Goal: Information Seeking & Learning: Learn about a topic

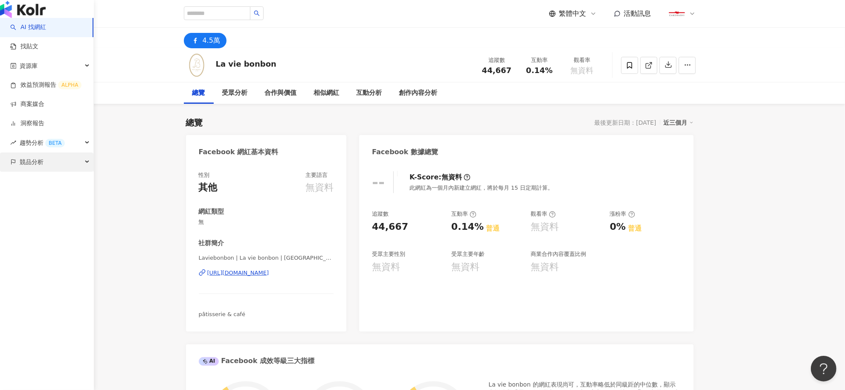
click at [21, 172] on span "競品分析" at bounding box center [32, 161] width 24 height 19
click at [28, 204] on link "關鍵字提及分析" at bounding box center [41, 200] width 42 height 9
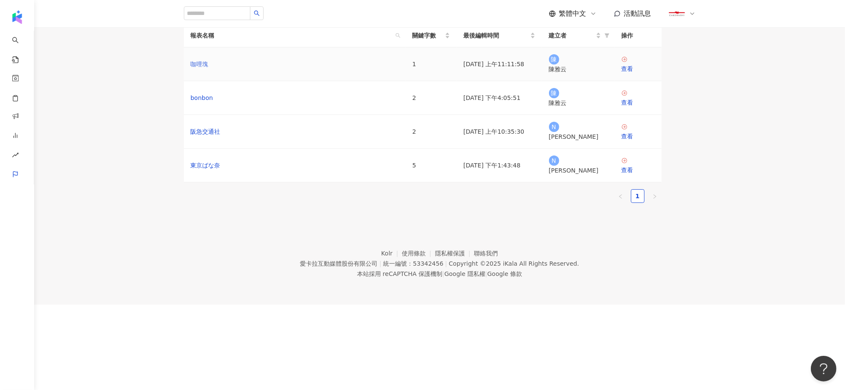
click at [209, 69] on link "咖哩塊" at bounding box center [200, 63] width 18 height 9
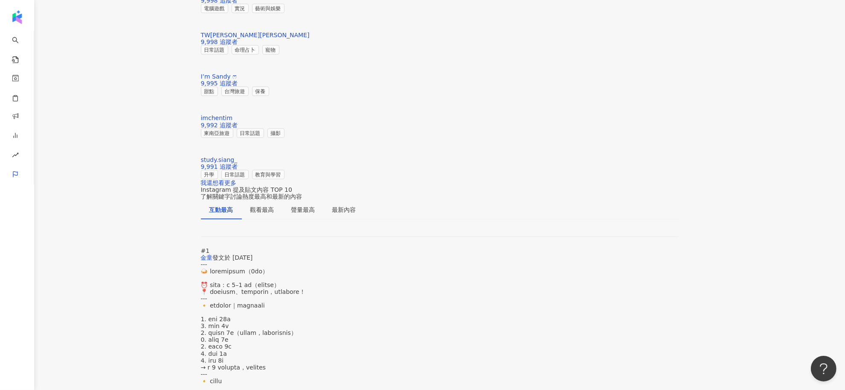
scroll to position [1280, 0]
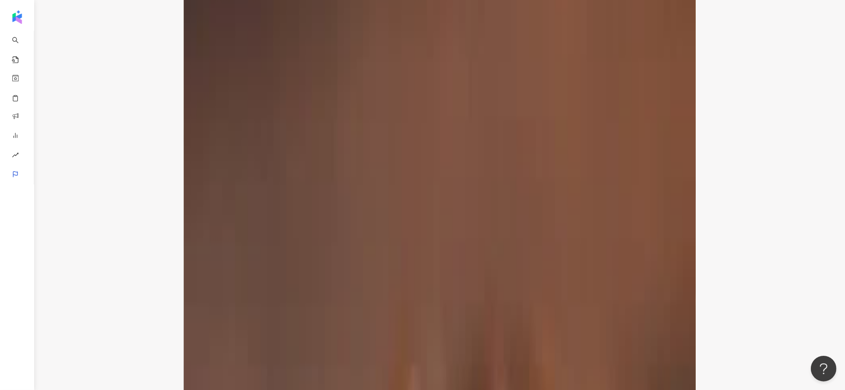
click at [308, 329] on div "聲量最高" at bounding box center [303, 333] width 24 height 9
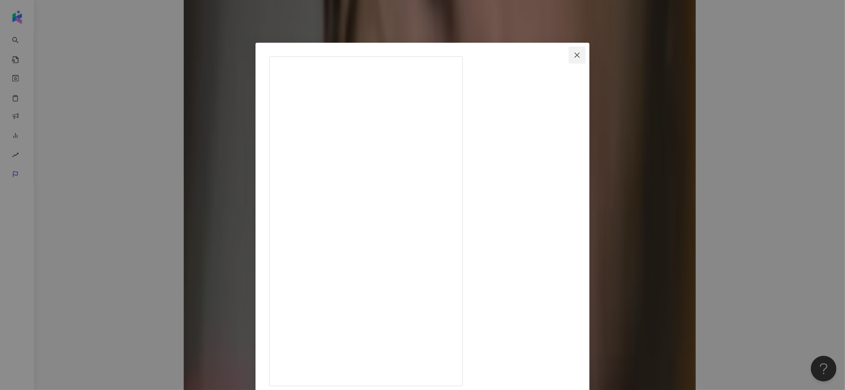
click at [581, 52] on icon "close" at bounding box center [577, 55] width 7 height 7
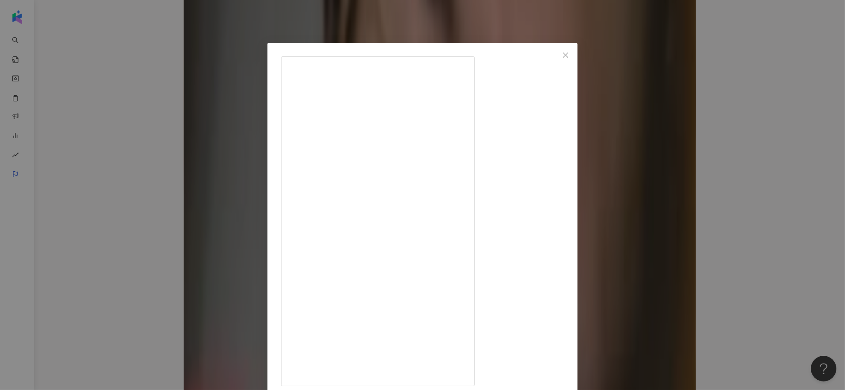
click at [569, 55] on icon "close" at bounding box center [565, 55] width 7 height 7
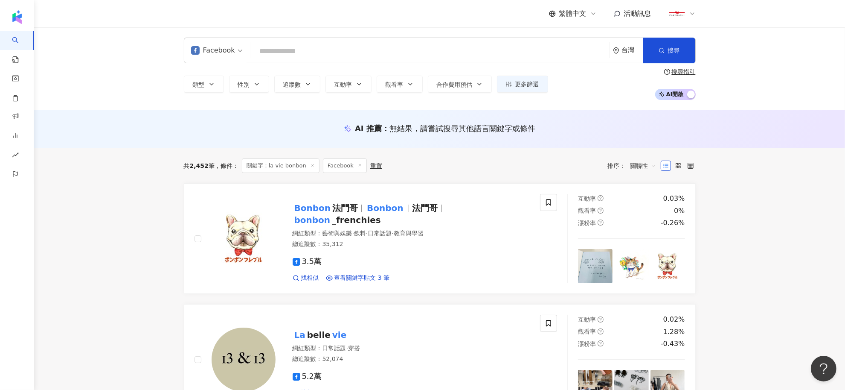
click at [355, 50] on input "search" at bounding box center [430, 51] width 351 height 16
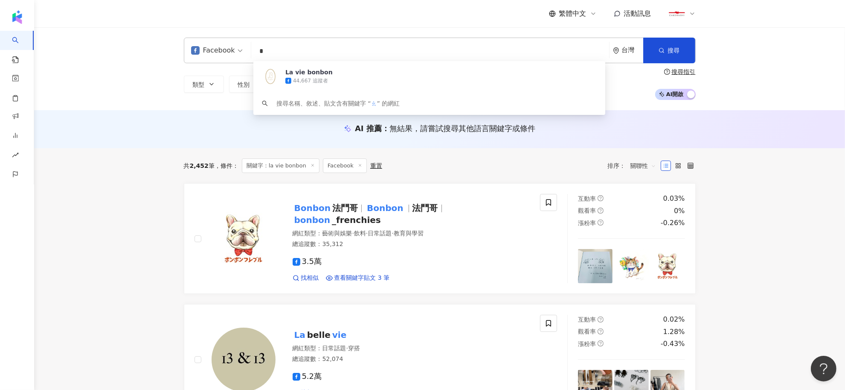
type input "**"
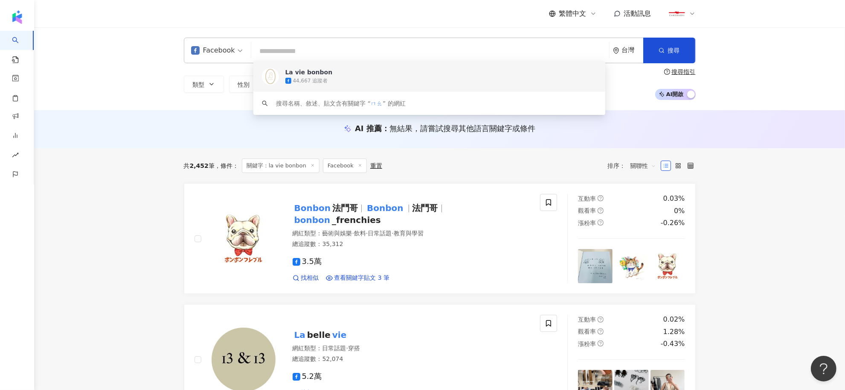
click at [323, 70] on div "類型 性別 追蹤數 互動率 觀看率 合作費用預估 更多篩選 搜尋指引 AI 開啟 AI 關閉" at bounding box center [440, 84] width 512 height 32
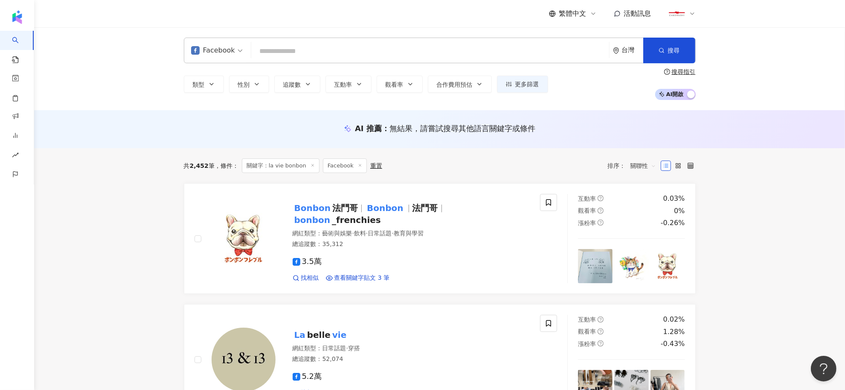
click at [318, 49] on input "search" at bounding box center [430, 51] width 351 height 16
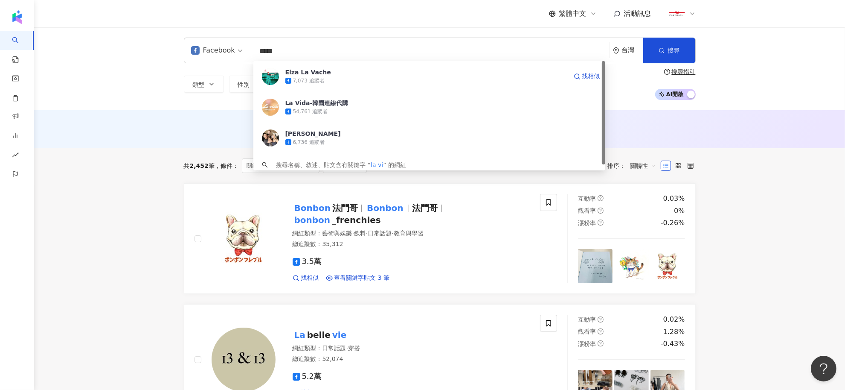
type input "******"
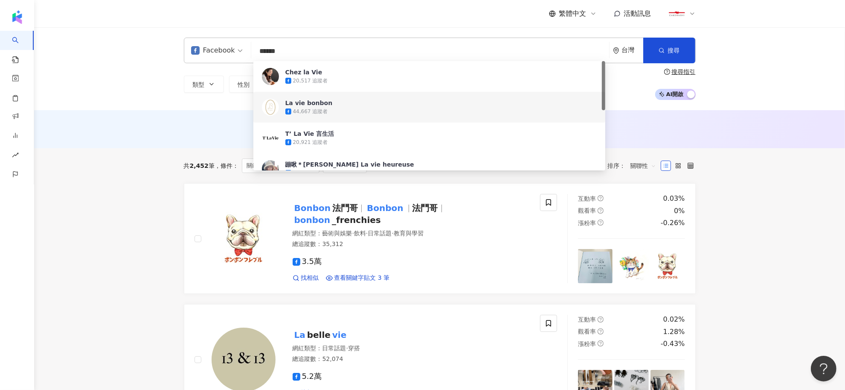
click at [312, 108] on div "44,667 追蹤者" at bounding box center [310, 111] width 35 height 7
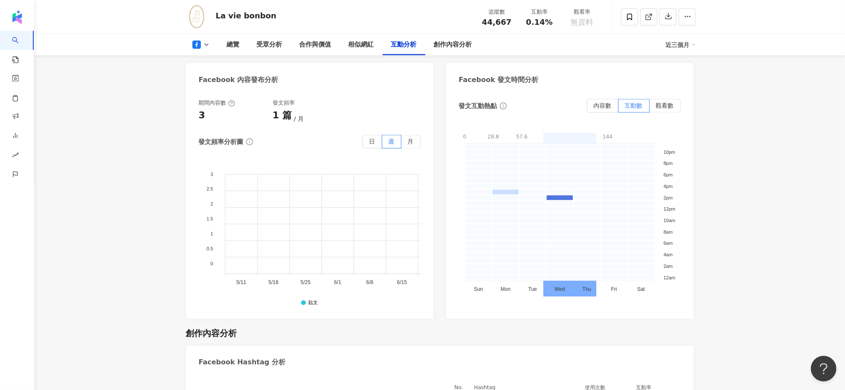
scroll to position [1600, 0]
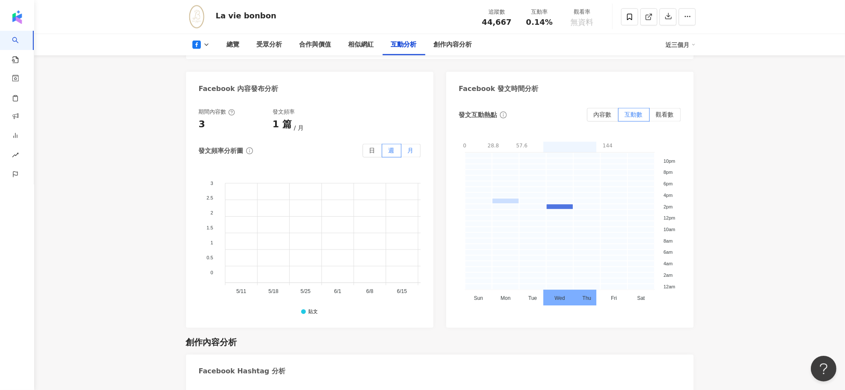
click at [411, 148] on span "月" at bounding box center [411, 150] width 6 height 7
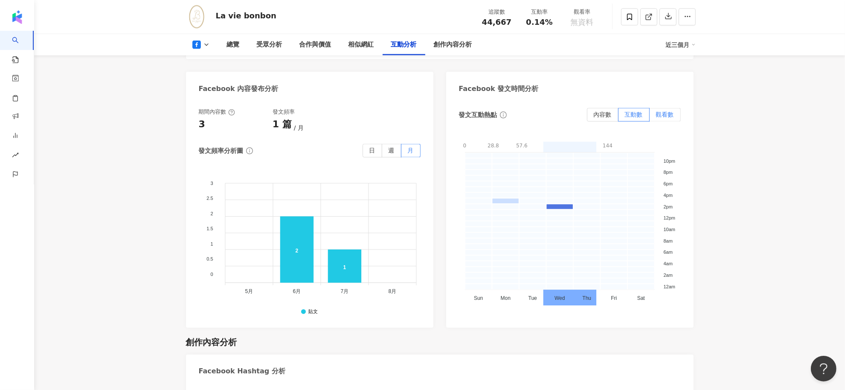
click at [666, 117] on span "觀看數" at bounding box center [665, 114] width 18 height 7
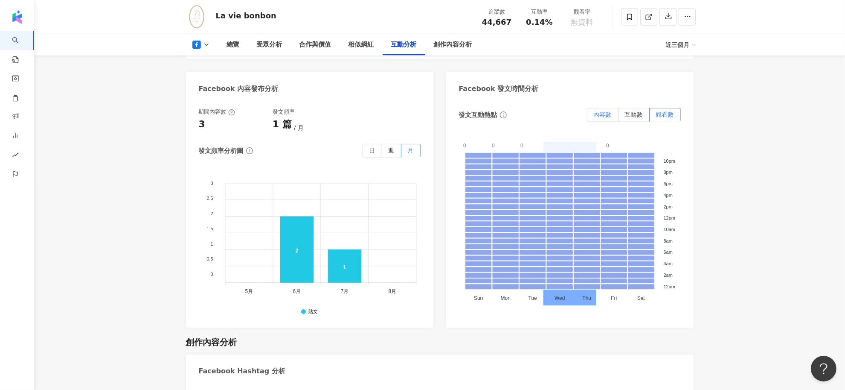
click at [594, 115] on span "內容數" at bounding box center [603, 114] width 18 height 7
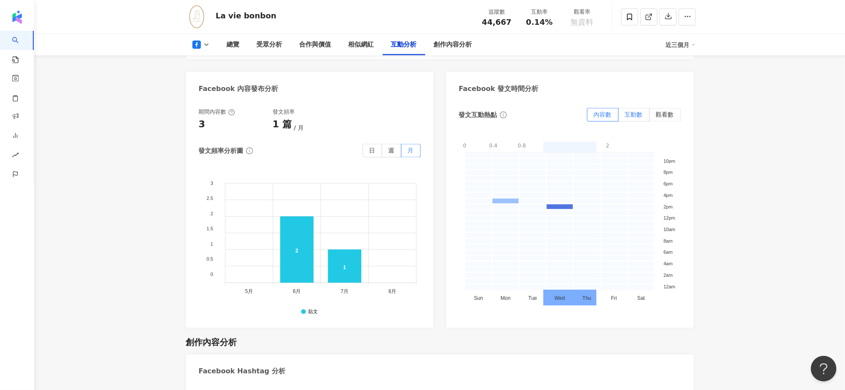
click at [636, 114] on span "互動數" at bounding box center [634, 114] width 18 height 7
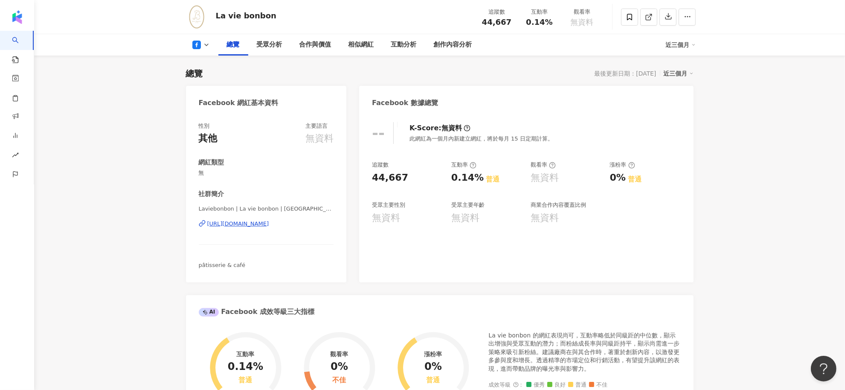
scroll to position [0, 0]
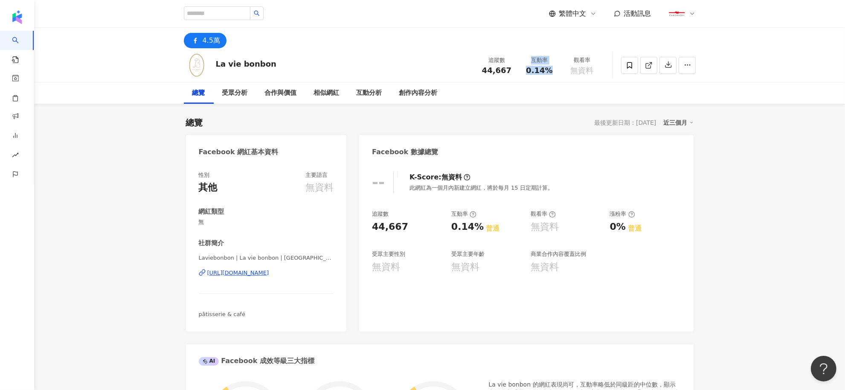
drag, startPoint x: 532, startPoint y: 59, endPoint x: 550, endPoint y: 78, distance: 26.9
click at [550, 78] on div "La vie bonbon 追蹤數 44,667 互動率 0.14% 觀看率 無資料" at bounding box center [440, 65] width 546 height 34
copy div "互動率 0.14%"
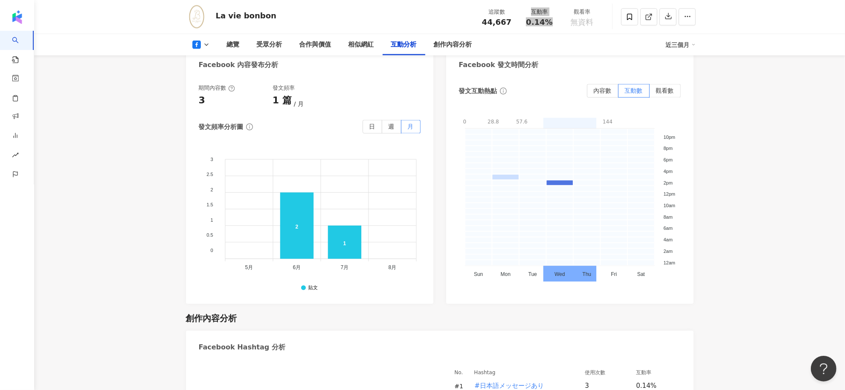
scroll to position [1620, 0]
